Goal: Task Accomplishment & Management: Complete application form

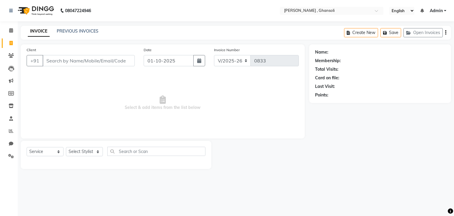
select select "8446"
select select "service"
type input "0"
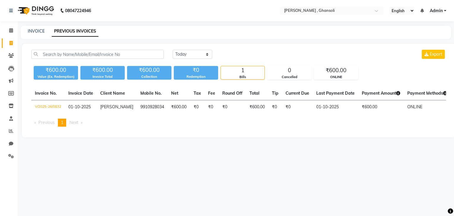
click at [65, 71] on div "₹600.00" at bounding box center [56, 70] width 44 height 8
click at [35, 32] on link "INVOICE" at bounding box center [36, 30] width 17 height 5
select select "service"
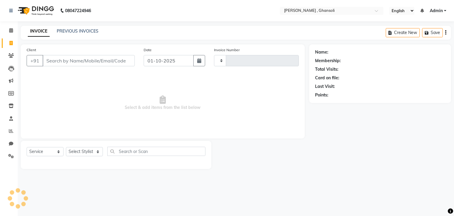
type input "0833"
select select "8446"
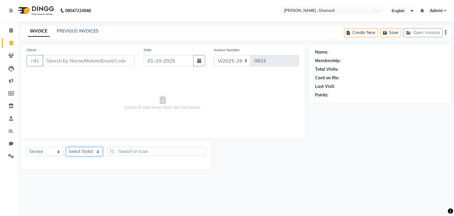
click at [74, 154] on select "Select Stylist deepa Lucky [PERSON_NAME] [PERSON_NAME] [PERSON_NAME] [PERSON_NA…" at bounding box center [84, 151] width 37 height 9
select select "93001"
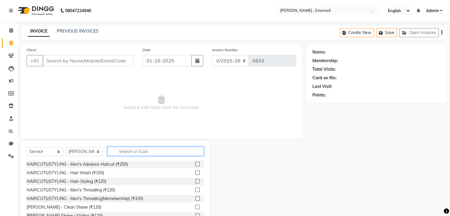
click at [147, 155] on input "text" at bounding box center [155, 151] width 96 height 9
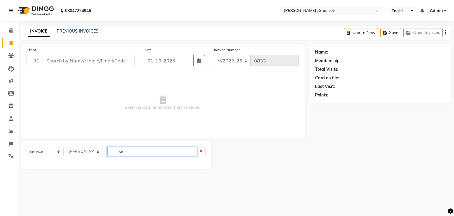
type input "s"
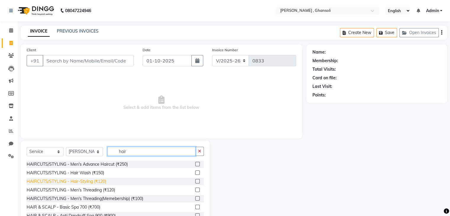
type input "hair"
click at [82, 182] on div "HAIRCUTS/STYLING - Hair-Styling (₹120)" at bounding box center [67, 181] width 80 height 6
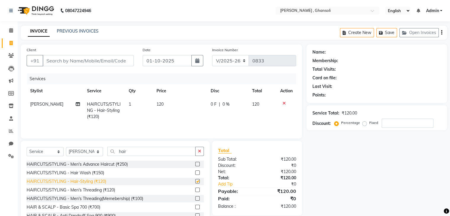
checkbox input "false"
click at [66, 56] on input "Client" at bounding box center [88, 60] width 91 height 11
type input "9"
type input "0"
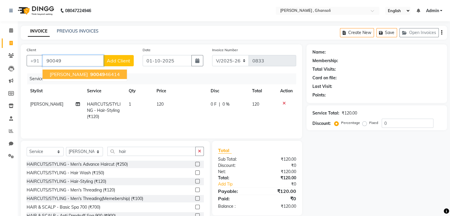
click at [76, 74] on span "[PERSON_NAME]" at bounding box center [69, 74] width 38 height 6
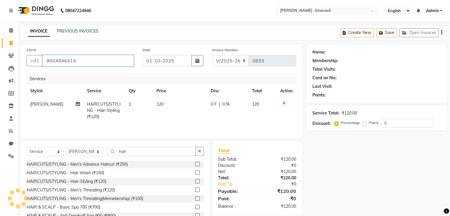
type input "9004946414"
click at [216, 104] on div "0 F | 0 %" at bounding box center [228, 104] width 34 height 6
select select "93001"
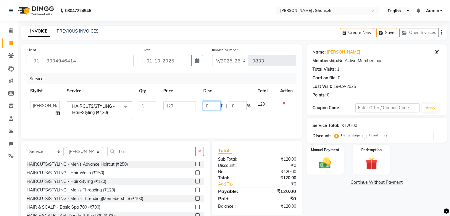
click at [211, 107] on input "0" at bounding box center [212, 105] width 18 height 9
type input "70"
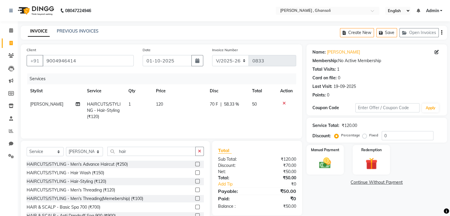
click at [320, 203] on div "Name: [PERSON_NAME] Membership: No Active Membership Total Visits: 1 Card on fi…" at bounding box center [378, 136] width 145 height 184
click at [313, 149] on label "Manual Payment" at bounding box center [325, 150] width 30 height 6
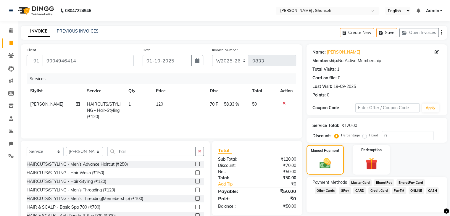
click at [409, 192] on span "ONLINE" at bounding box center [416, 190] width 15 height 7
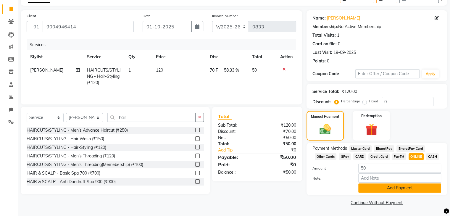
click at [408, 191] on button "Add Payment" at bounding box center [399, 187] width 83 height 9
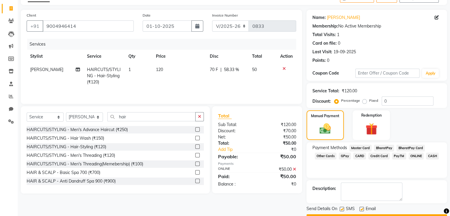
scroll to position [51, 0]
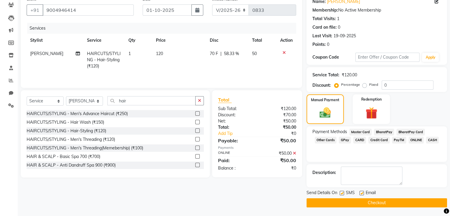
click at [412, 204] on button "Checkout" at bounding box center [376, 202] width 141 height 9
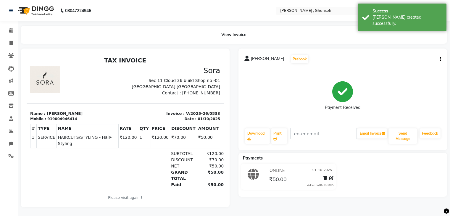
select select "service"
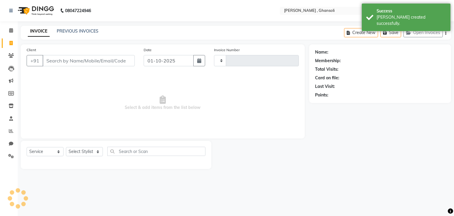
type input "0834"
select select "8446"
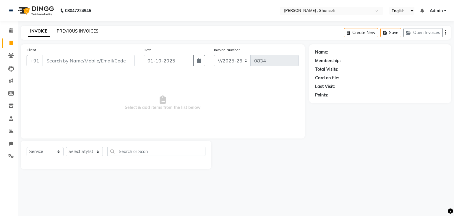
click at [81, 30] on link "PREVIOUS INVOICES" at bounding box center [78, 30] width 42 height 5
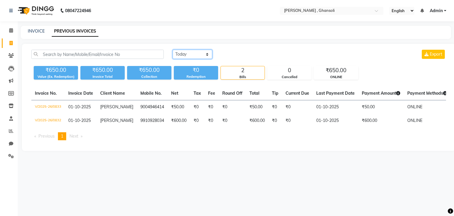
click at [192, 54] on select "[DATE] [DATE] Custom Range" at bounding box center [193, 54] width 40 height 9
select select "[DATE]"
click at [173, 50] on select "[DATE] [DATE] Custom Range" at bounding box center [193, 54] width 40 height 9
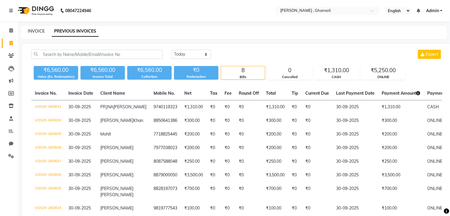
click at [39, 31] on link "INVOICE" at bounding box center [36, 30] width 17 height 5
select select "service"
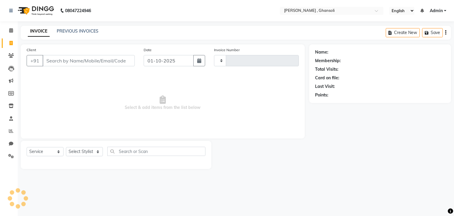
type input "0834"
select select "8446"
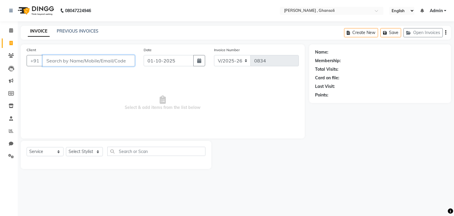
click at [113, 62] on input "Client" at bounding box center [89, 60] width 92 height 11
type input "9920862262"
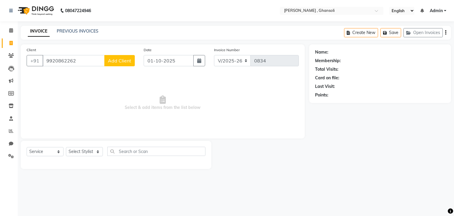
click at [113, 62] on span "Add Client" at bounding box center [119, 61] width 23 height 6
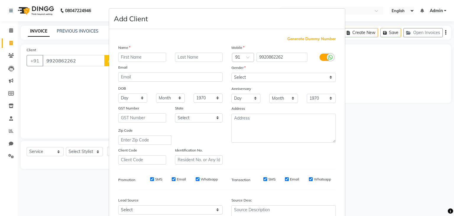
click at [128, 60] on input "text" at bounding box center [142, 57] width 48 height 9
type input "[PERSON_NAME]"
click at [184, 55] on input "text" at bounding box center [199, 57] width 48 height 9
type input "shah"
click at [285, 81] on select "Select [DEMOGRAPHIC_DATA] [DEMOGRAPHIC_DATA] Other Prefer Not To Say" at bounding box center [284, 77] width 104 height 9
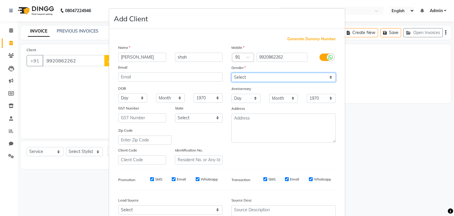
select select "[DEMOGRAPHIC_DATA]"
click at [232, 73] on select "Select [DEMOGRAPHIC_DATA] [DEMOGRAPHIC_DATA] Other Prefer Not To Say" at bounding box center [284, 77] width 104 height 9
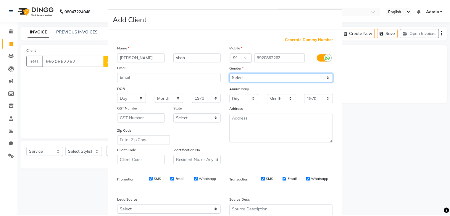
scroll to position [60, 0]
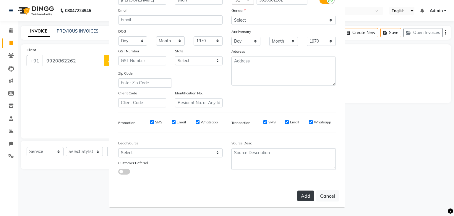
click at [302, 195] on button "Add" at bounding box center [306, 196] width 17 height 11
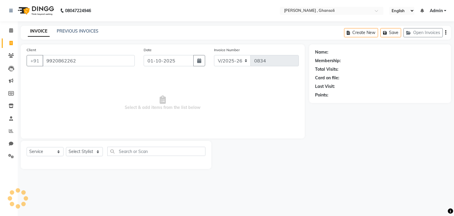
select select
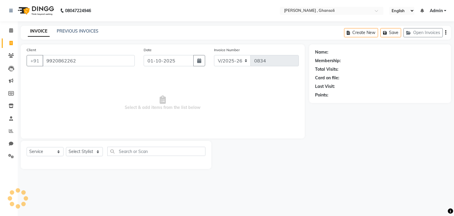
select select
checkbox input "false"
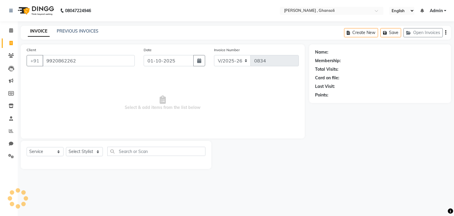
checkbox input "false"
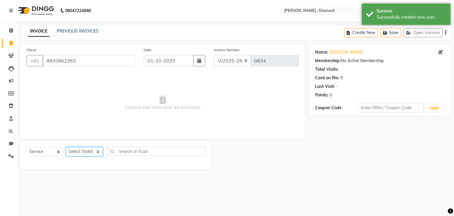
click at [90, 150] on select "Select Stylist deepa Lucky [PERSON_NAME] [PERSON_NAME] [PERSON_NAME] [PERSON_NA…" at bounding box center [84, 151] width 37 height 9
select select "92630"
click at [66, 147] on select "Select Stylist deepa Lucky [PERSON_NAME] [PERSON_NAME] [PERSON_NAME] [PERSON_NA…" at bounding box center [84, 151] width 37 height 9
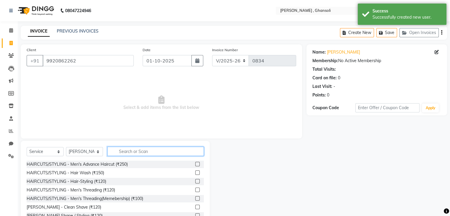
click at [147, 156] on input "text" at bounding box center [155, 151] width 96 height 9
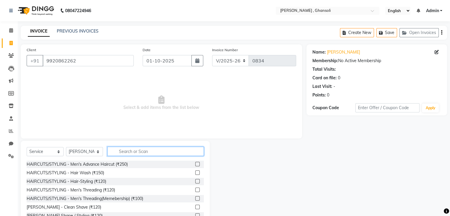
click at [151, 150] on input "text" at bounding box center [155, 151] width 96 height 9
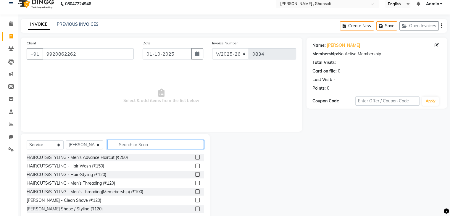
scroll to position [7, 0]
click at [150, 144] on input "text" at bounding box center [155, 144] width 96 height 9
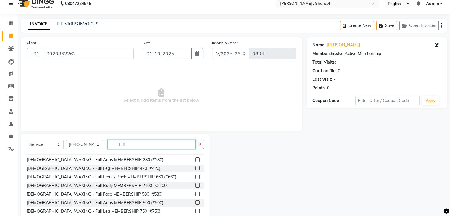
scroll to position [213, 0]
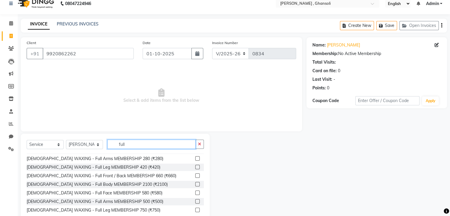
type input "full"
click at [195, 202] on label at bounding box center [197, 201] width 4 height 4
click at [195, 202] on input "checkbox" at bounding box center [197, 202] width 4 height 4
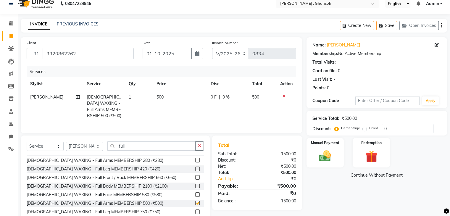
checkbox input "false"
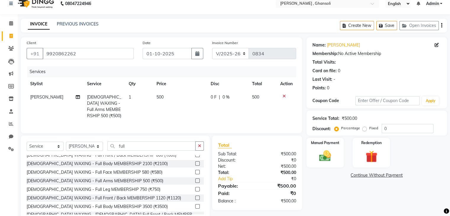
scroll to position [236, 0]
click at [119, 192] on div "[DEMOGRAPHIC_DATA] WAXING - Full Leg MEMBERSHIP 750 (₹750)" at bounding box center [94, 189] width 134 height 6
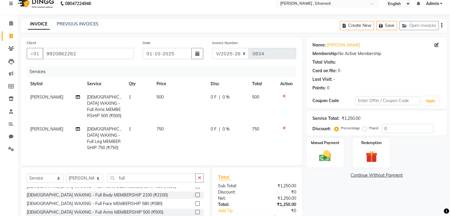
checkbox input "false"
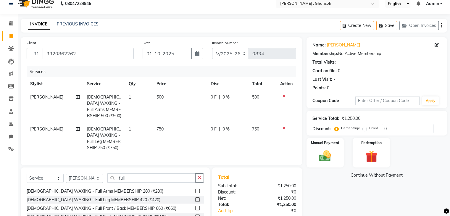
scroll to position [0, 0]
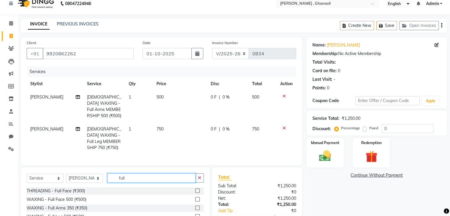
click at [180, 174] on input "full" at bounding box center [151, 177] width 88 height 9
type input "f"
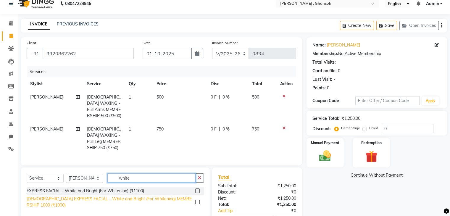
type input "white"
click at [145, 199] on div "[DEMOGRAPHIC_DATA] EXPRESS FACIAL - White and Bright (For Whitening) MEMBERSHIP…" at bounding box center [110, 202] width 166 height 12
checkbox input "false"
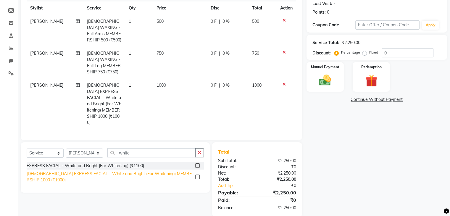
scroll to position [83, 0]
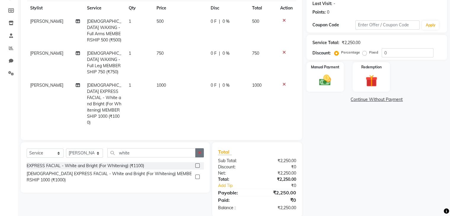
click at [202, 148] on button "button" at bounding box center [199, 152] width 9 height 9
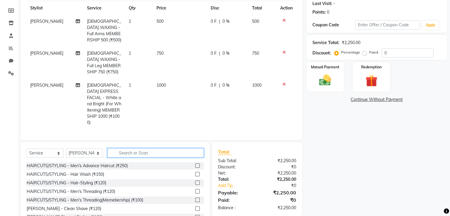
click at [182, 148] on input "text" at bounding box center [155, 152] width 96 height 9
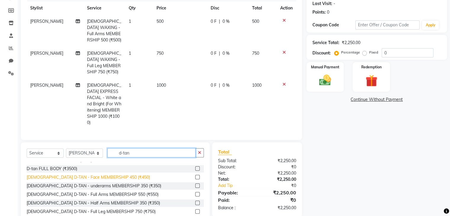
type input "d-tan"
click at [62, 174] on div "[DEMOGRAPHIC_DATA] D-TAN - Face MEMBERSHIP 450 (₹450)" at bounding box center [88, 177] width 123 height 6
checkbox input "false"
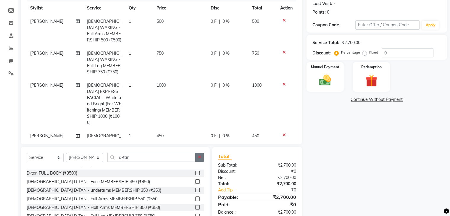
click at [201, 160] on button "button" at bounding box center [199, 157] width 9 height 9
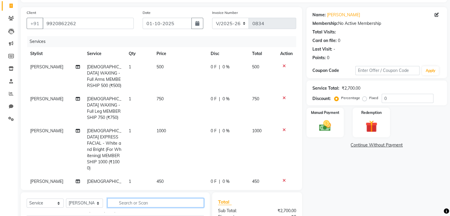
scroll to position [37, 0]
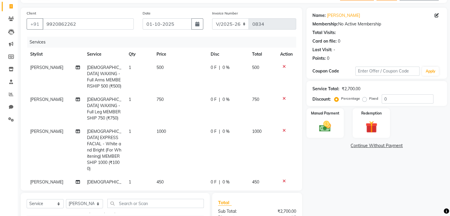
click at [211, 130] on span "0 F" at bounding box center [214, 131] width 6 height 6
select select "92630"
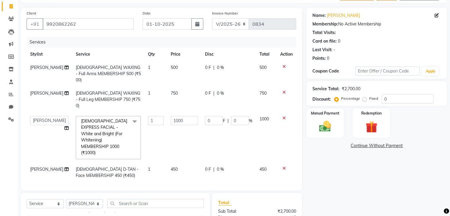
click at [205, 166] on span "0 F" at bounding box center [208, 169] width 6 height 6
select select "92630"
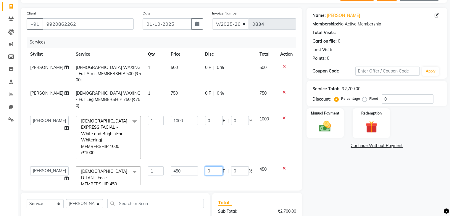
click at [214, 166] on input "0" at bounding box center [214, 170] width 18 height 9
type input "150"
click at [212, 167] on div "Services Stylist Service Qty Price Disc Total Action [PERSON_NAME] [DEMOGRAPHIC…" at bounding box center [162, 111] width 270 height 148
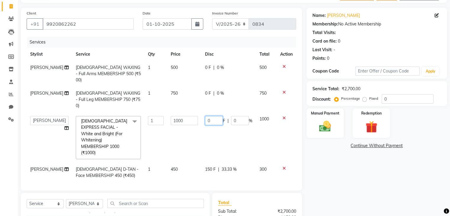
click at [215, 116] on input "0" at bounding box center [214, 120] width 18 height 9
type input "200"
click at [211, 163] on tbody "[PERSON_NAME] [DEMOGRAPHIC_DATA] WAXING - Full Arms MEMBERSHIP 500 (₹500) 1 500…" at bounding box center [162, 121] width 270 height 121
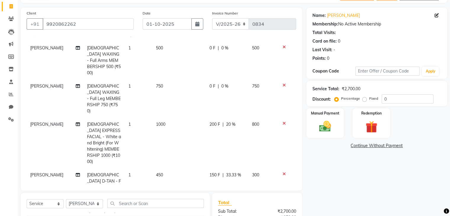
scroll to position [110, 0]
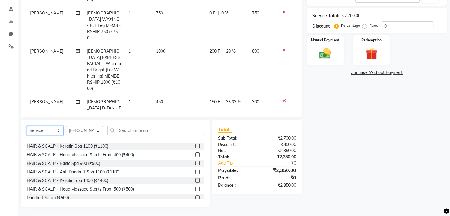
click at [45, 128] on select "Select Service Product Membership Package Voucher Prepaid Gift Card" at bounding box center [45, 130] width 37 height 9
click at [27, 135] on select "Select Service Product Membership Package Voucher Prepaid Gift Card" at bounding box center [45, 130] width 37 height 9
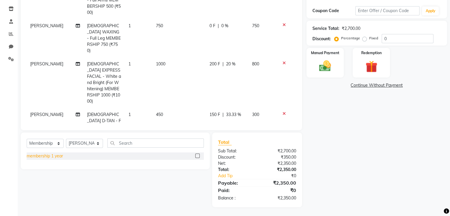
click at [53, 158] on div "membership 1 year" at bounding box center [45, 156] width 36 height 6
select select "select"
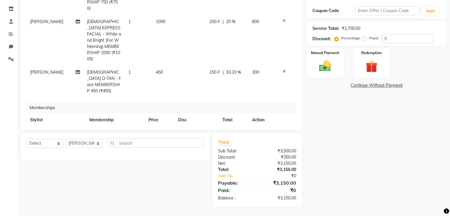
click at [156, 127] on td "800" at bounding box center [160, 133] width 30 height 13
select select "92630"
click at [172, 130] on input "800" at bounding box center [173, 134] width 22 height 9
type input "8"
type input "1000"
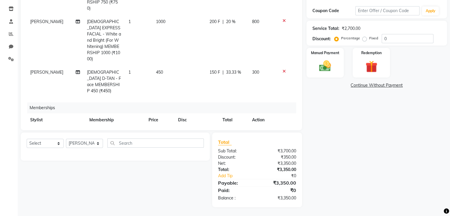
click at [182, 130] on span "0 F" at bounding box center [181, 133] width 6 height 6
select select "92630"
click at [198, 130] on input "0" at bounding box center [200, 134] width 18 height 9
type input "400"
click at [216, 102] on div "Memberships" at bounding box center [163, 107] width 273 height 11
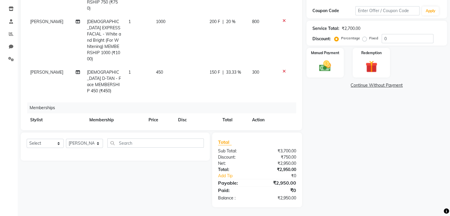
click at [216, 102] on div "Memberships" at bounding box center [163, 107] width 273 height 11
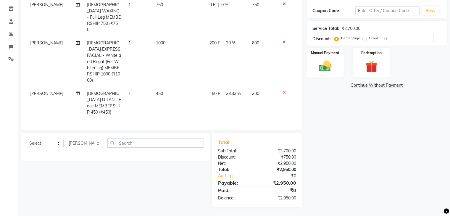
click at [213, 40] on span "200 F" at bounding box center [214, 43] width 11 height 6
select select "92630"
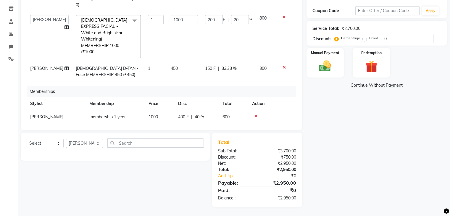
scroll to position [30, 0]
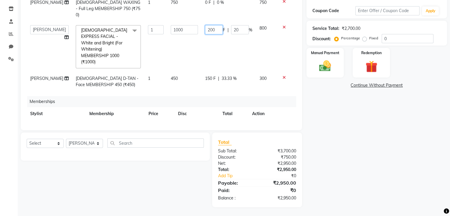
click at [212, 25] on input "200" at bounding box center [214, 29] width 18 height 9
type input "2"
type input "150"
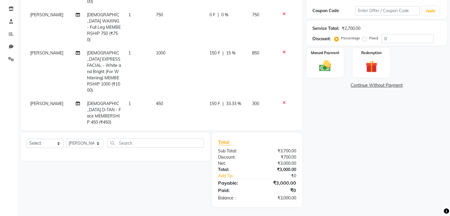
click at [310, 122] on div "Name: [PERSON_NAME] Membership: No Active Membership Total Visits: Card on file…" at bounding box center [378, 77] width 145 height 260
click at [329, 61] on img at bounding box center [325, 66] width 20 height 14
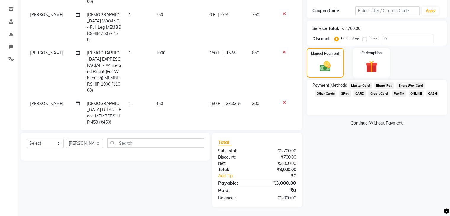
click at [415, 92] on span "ONLINE" at bounding box center [416, 93] width 15 height 7
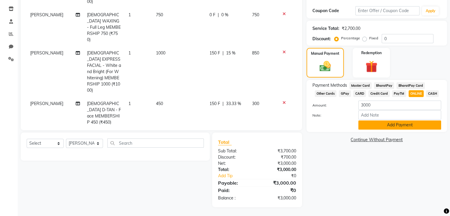
click at [405, 127] on button "Add Payment" at bounding box center [399, 124] width 83 height 9
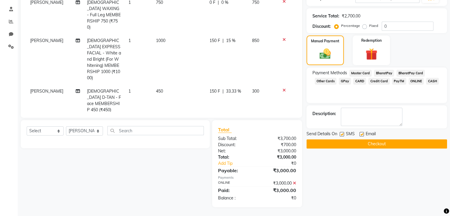
scroll to position [109, 0]
click at [383, 145] on button "Checkout" at bounding box center [376, 144] width 141 height 9
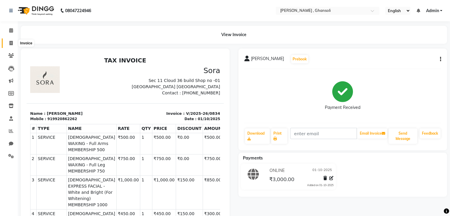
click at [10, 43] on icon at bounding box center [10, 43] width 3 height 4
select select "8446"
select select "service"
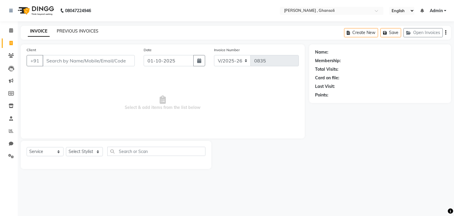
click at [78, 32] on link "PREVIOUS INVOICES" at bounding box center [78, 30] width 42 height 5
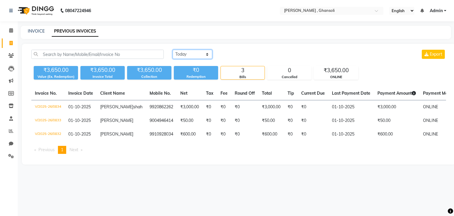
click at [201, 55] on select "[DATE] [DATE] Custom Range" at bounding box center [193, 54] width 40 height 9
select select "[DATE]"
click at [173, 50] on select "[DATE] [DATE] Custom Range" at bounding box center [193, 54] width 40 height 9
